Goal: Task Accomplishment & Management: Use online tool/utility

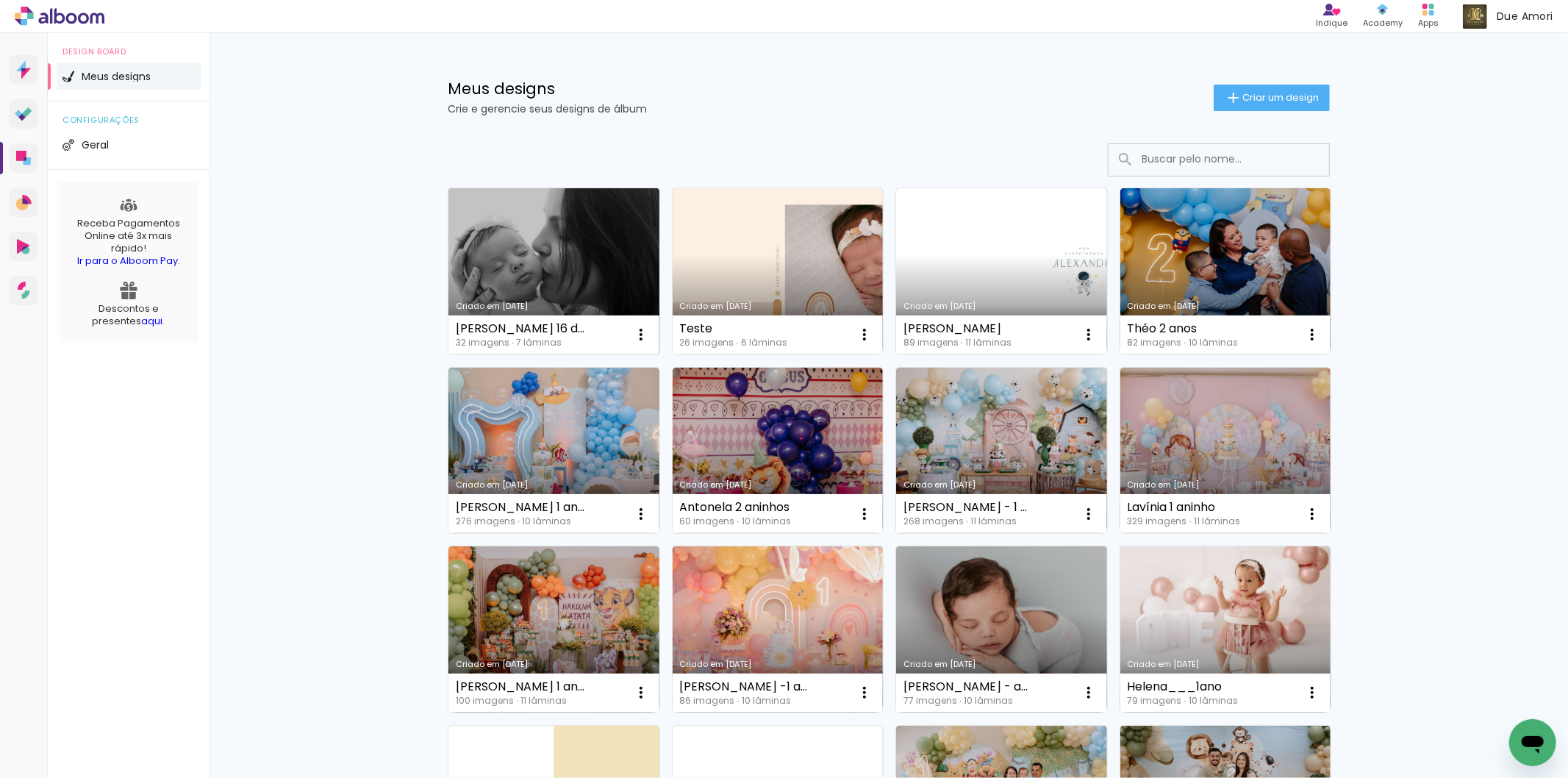
click at [555, 284] on link "Criado em [DATE]" at bounding box center [554, 271] width 211 height 166
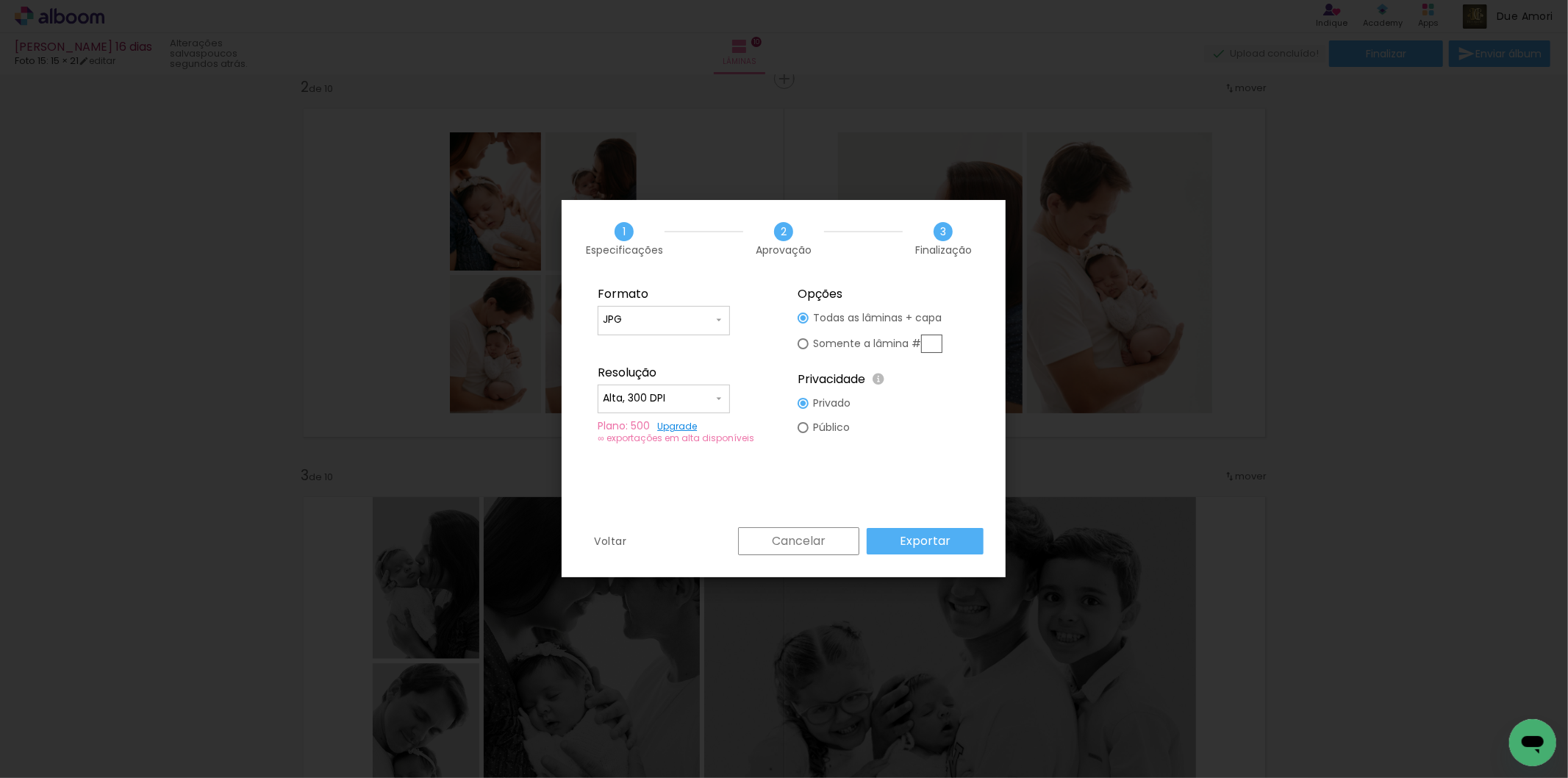
scroll to position [0, 1274]
click at [0, 0] on slot "Exportar" at bounding box center [0, 0] width 0 height 0
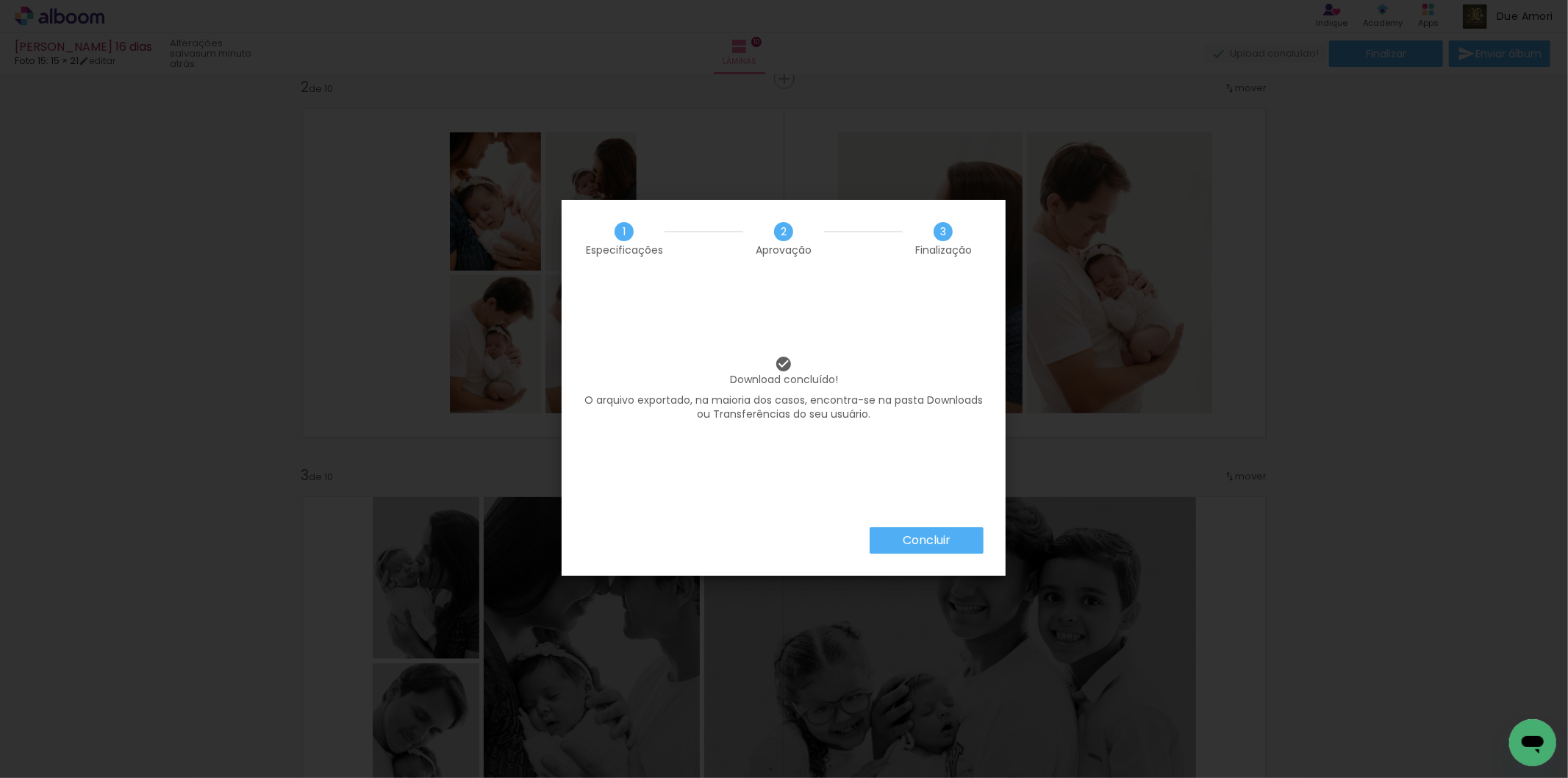
scroll to position [0, 1274]
click at [0, 0] on slot "Concluir" at bounding box center [0, 0] width 0 height 0
